Goal: Information Seeking & Learning: Learn about a topic

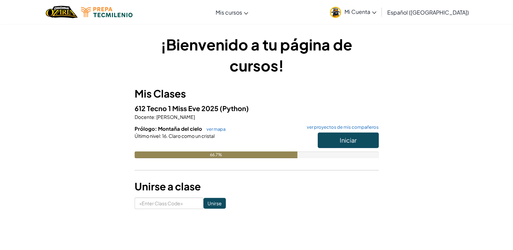
click at [444, 105] on div "¡Bienvenido a tu página de cursos! Mis Clases 612 Tecno 1 Miss [PERSON_NAME] 20…" at bounding box center [256, 121] width 397 height 175
click at [363, 139] on button "Iniciar" at bounding box center [348, 141] width 61 height 16
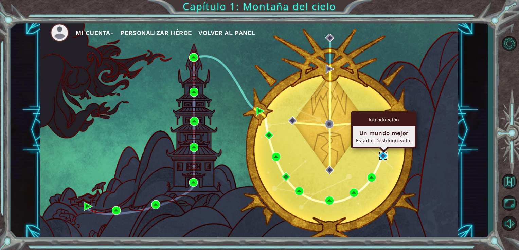
click at [383, 153] on img at bounding box center [382, 156] width 9 height 9
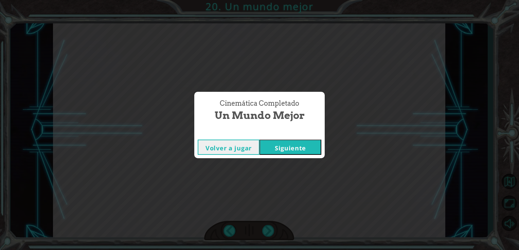
click at [310, 147] on button "Siguiente" at bounding box center [290, 147] width 62 height 15
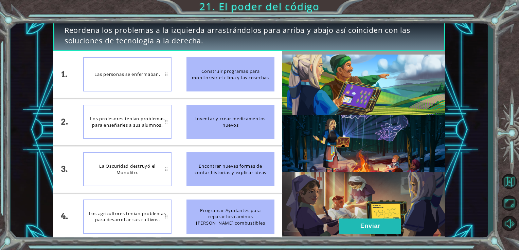
drag, startPoint x: 262, startPoint y: 124, endPoint x: 193, endPoint y: 109, distance: 71.2
click at [193, 109] on div "Inventar y crear medicamentos nuevos" at bounding box center [230, 122] width 88 height 34
drag, startPoint x: 268, startPoint y: 129, endPoint x: 268, endPoint y: 175, distance: 46.5
click at [268, 175] on ul "Construir programas para monitorear el clima y las cosechas Inventar y crear me…" at bounding box center [230, 145] width 103 height 189
click at [143, 53] on li "Las personas se enfermaban." at bounding box center [127, 74] width 103 height 47
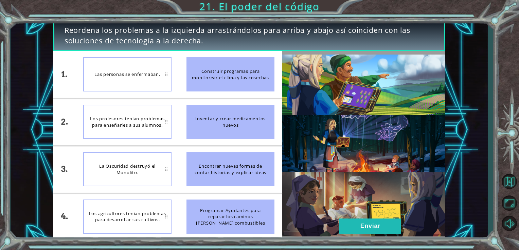
click at [143, 53] on li "Las personas se enfermaban." at bounding box center [127, 74] width 103 height 47
drag, startPoint x: 210, startPoint y: 116, endPoint x: 172, endPoint y: 89, distance: 46.2
click at [172, 89] on div "1. 2. 3. 4. Las personas se enfermaban. Los profesores tenían problemas para en…" at bounding box center [167, 145] width 229 height 189
click at [171, 79] on div "Las personas se enfermaban." at bounding box center [127, 74] width 88 height 34
drag, startPoint x: 171, startPoint y: 79, endPoint x: 161, endPoint y: 79, distance: 10.5
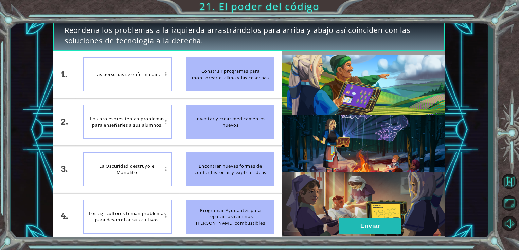
click at [161, 79] on div "Las personas se enfermaban." at bounding box center [127, 74] width 88 height 34
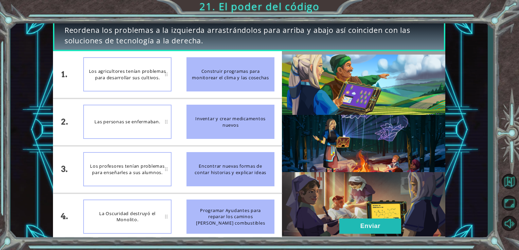
click at [353, 217] on img at bounding box center [363, 146] width 163 height 182
click at [354, 220] on button "Enviar" at bounding box center [370, 226] width 62 height 15
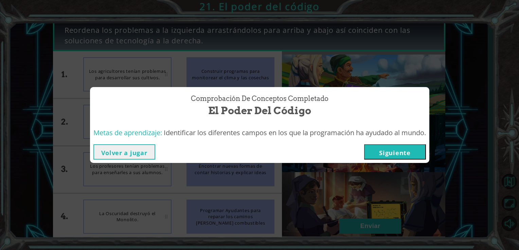
click at [387, 157] on button "Siguiente" at bounding box center [395, 152] width 62 height 15
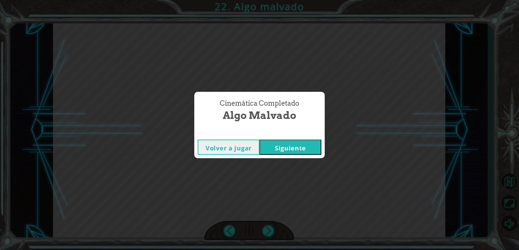
click at [316, 148] on button "Siguiente" at bounding box center [290, 147] width 62 height 15
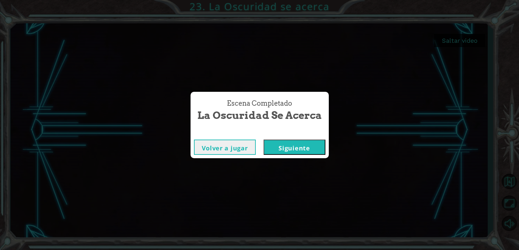
click at [251, 146] on button "Volver a jugar" at bounding box center [225, 147] width 62 height 15
click at [312, 149] on button "Siguiente" at bounding box center [294, 147] width 62 height 15
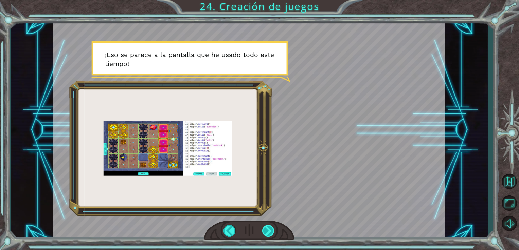
click at [270, 232] on div at bounding box center [268, 231] width 13 height 12
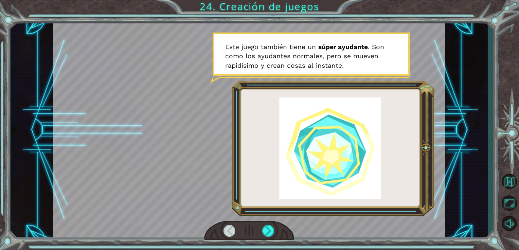
click at [229, 230] on div at bounding box center [229, 231] width 13 height 12
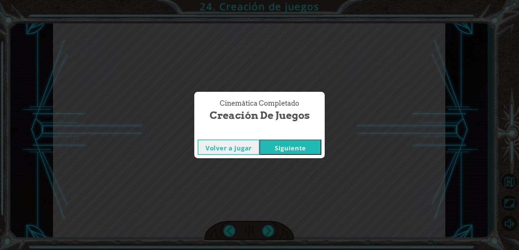
click at [278, 143] on button "Siguiente" at bounding box center [290, 147] width 62 height 15
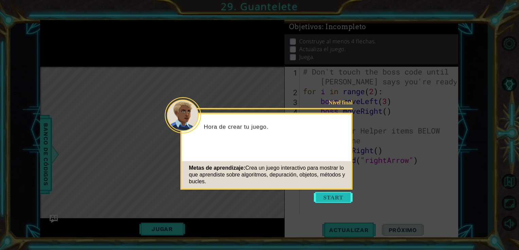
click at [325, 202] on button "Start" at bounding box center [333, 197] width 39 height 11
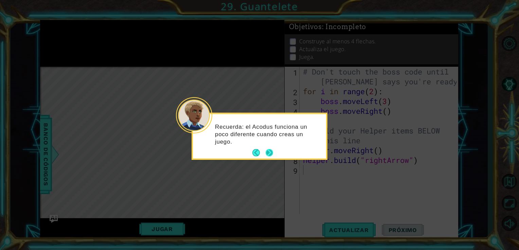
click at [273, 154] on button "Next" at bounding box center [269, 153] width 8 height 8
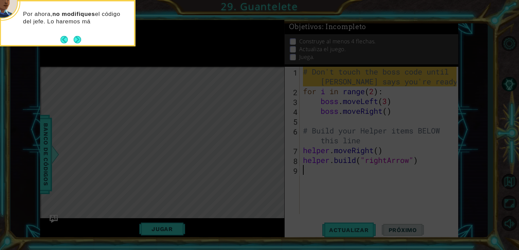
click at [159, 95] on icon at bounding box center [259, 38] width 519 height 426
click at [76, 37] on button "Next" at bounding box center [77, 39] width 9 height 9
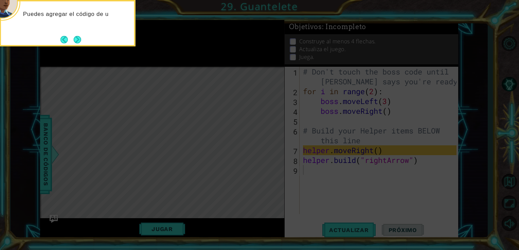
click at [76, 37] on button "Next" at bounding box center [77, 39] width 9 height 9
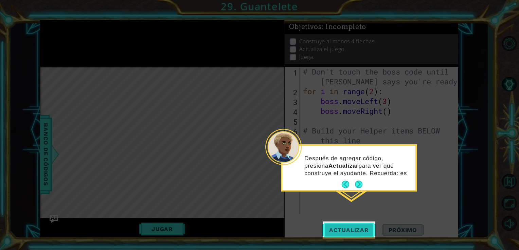
click at [341, 223] on button "Actualizar" at bounding box center [348, 230] width 53 height 17
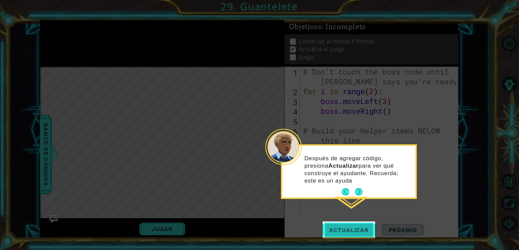
scroll to position [3, 0]
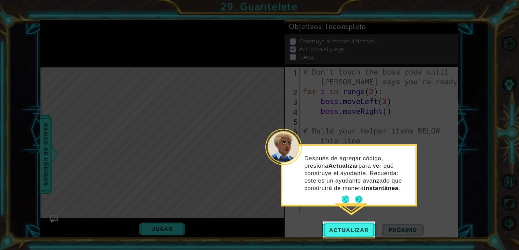
click at [357, 200] on button "Next" at bounding box center [358, 199] width 8 height 8
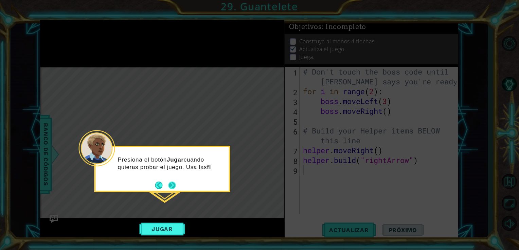
click at [171, 183] on button "Next" at bounding box center [172, 185] width 8 height 8
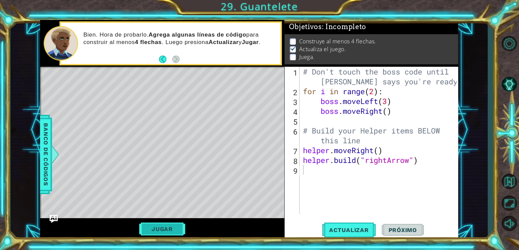
click at [165, 227] on button "Jugar" at bounding box center [162, 229] width 46 height 13
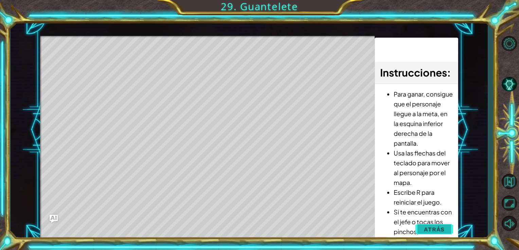
click at [438, 234] on button "Atrás" at bounding box center [434, 230] width 38 height 14
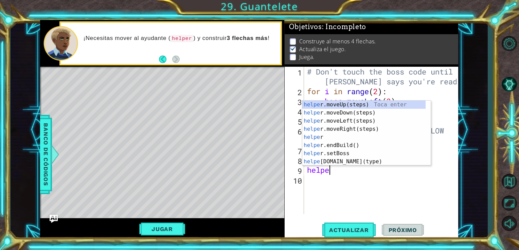
scroll to position [0, 1]
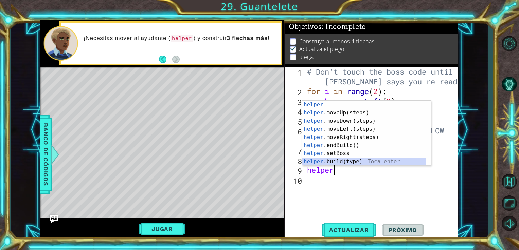
click at [357, 163] on div "helper Toca enter helper .moveUp(steps) Toca enter helper .moveDown(steps) Toca…" at bounding box center [363, 141] width 123 height 81
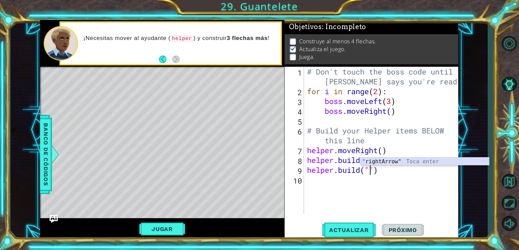
click at [377, 164] on div "" rightArrow" Toca enter" at bounding box center [424, 170] width 128 height 24
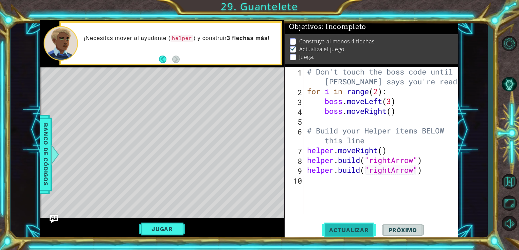
click at [331, 227] on button "Actualizar" at bounding box center [348, 230] width 53 height 17
click at [428, 173] on div "# Don't touch the boss code until [PERSON_NAME] says you're ready! for i in ran…" at bounding box center [382, 155] width 154 height 177
type textarea "helper."
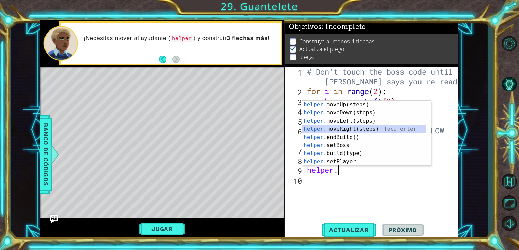
click at [390, 127] on div "helper. moveUp(steps) Toca enter helper. moveDown(steps) Toca enter helper. mov…" at bounding box center [363, 141] width 123 height 81
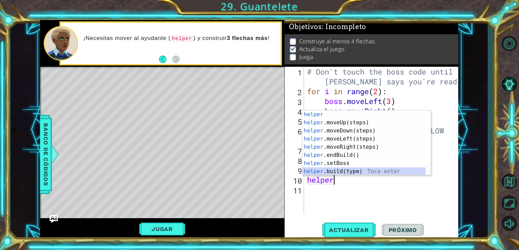
click at [344, 169] on div "helper Toca enter helper .moveUp(steps) Toca enter helper .moveDown(steps) Toca…" at bounding box center [363, 151] width 123 height 81
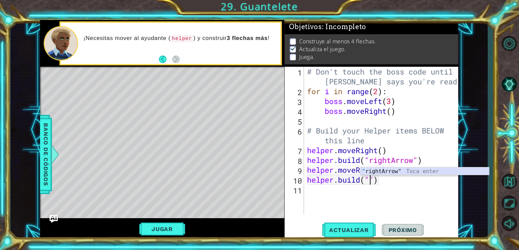
click at [396, 170] on div "" rightArrow" Toca enter" at bounding box center [424, 180] width 128 height 24
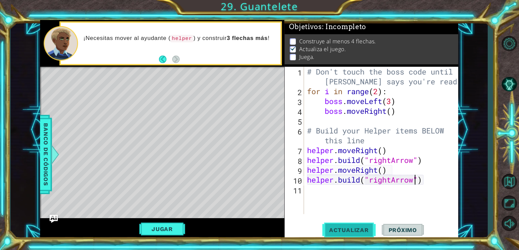
type textarea "[DOMAIN_NAME]("rightArrow")"
click at [357, 225] on button "Actualizar" at bounding box center [348, 230] width 53 height 17
click at [306, 193] on div "# Don't touch the boss code until [PERSON_NAME] says you're ready! for i in ran…" at bounding box center [382, 155] width 154 height 177
type textarea "he"
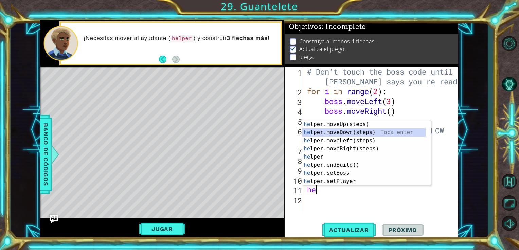
click at [333, 134] on div "he lper.moveUp(steps) Toca enter he lper.moveDown(steps) Toca enter he lper.mov…" at bounding box center [363, 160] width 123 height 81
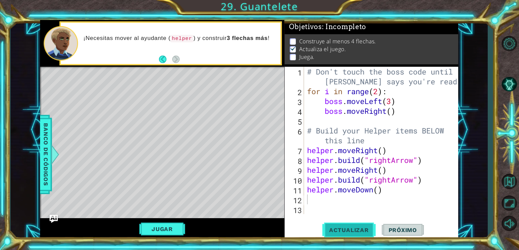
click at [354, 232] on span "Actualizar" at bounding box center [348, 230] width 53 height 7
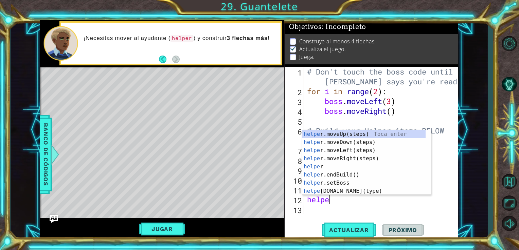
scroll to position [0, 1]
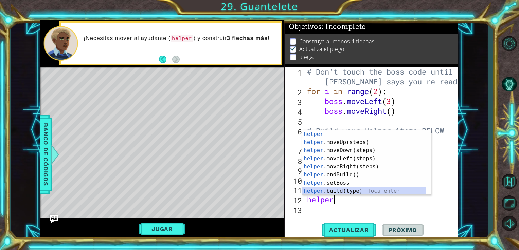
click at [350, 191] on div "helper Toca enter helper .moveUp(steps) Toca enter helper .moveDown(steps) Toca…" at bounding box center [363, 170] width 123 height 81
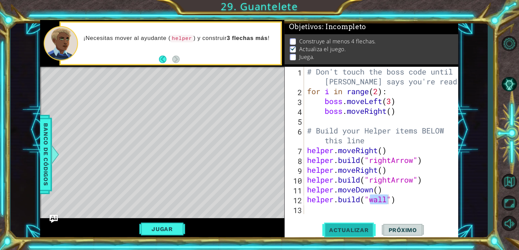
click at [353, 230] on span "Actualizar" at bounding box center [348, 230] width 53 height 7
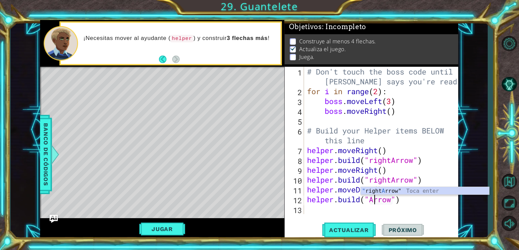
scroll to position [0, 3]
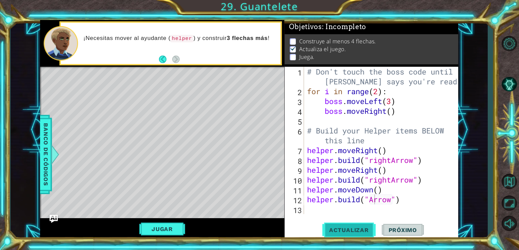
click at [328, 228] on span "Actualizar" at bounding box center [348, 230] width 53 height 7
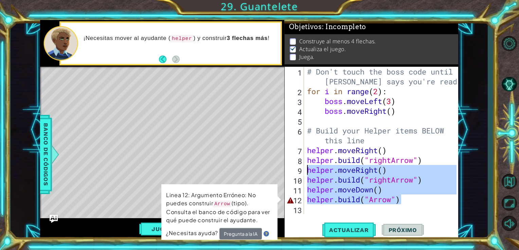
drag, startPoint x: 409, startPoint y: 198, endPoint x: 302, endPoint y: 174, distance: 109.3
click at [302, 174] on div "[DOMAIN_NAME]("Arrow") 1 2 3 4 5 6 7 8 9 10 11 12 13 # Don't touch the boss cod…" at bounding box center [370, 141] width 172 height 148
type textarea "helper.moveRight() [DOMAIN_NAME]("rightArrow")"
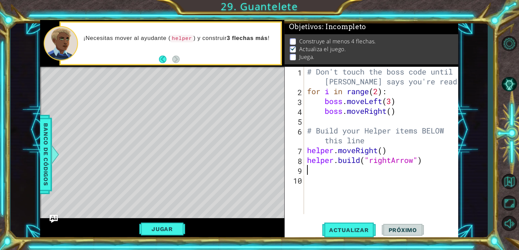
click at [303, 150] on div "7" at bounding box center [295, 152] width 18 height 10
type textarea "helper.moveRight()"
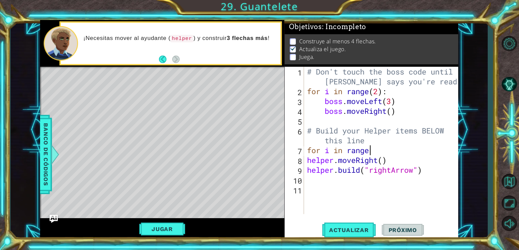
scroll to position [0, 3]
type textarea "for i in range():"
